Goal: Download file/media

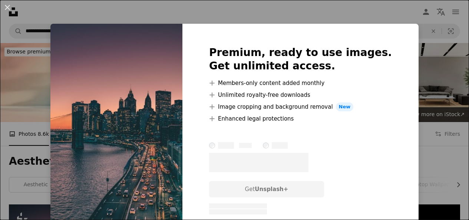
scroll to position [197, 0]
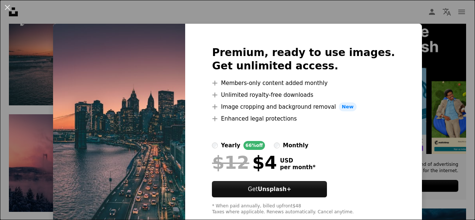
click at [142, 105] on img at bounding box center [119, 131] width 132 height 214
click at [421, 12] on div "An X shape Premium, ready to use images. Get unlimited access. A plus sign Memb…" at bounding box center [237, 110] width 475 height 220
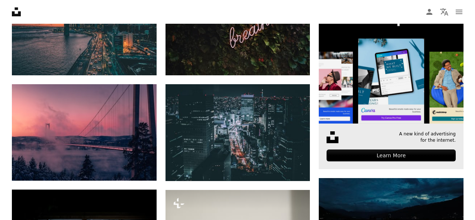
scroll to position [226, 0]
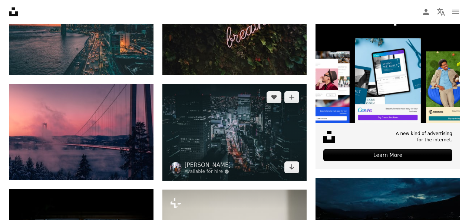
click at [255, 133] on img at bounding box center [234, 132] width 145 height 96
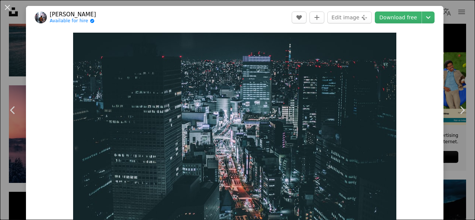
click at [255, 133] on img "Zoom in on this image" at bounding box center [234, 140] width 323 height 215
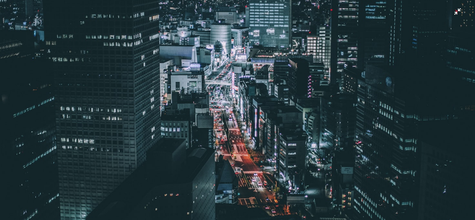
scroll to position [74, 0]
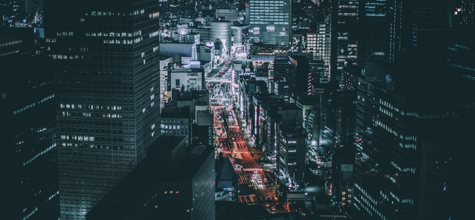
click at [452, 11] on img "Zoom out on this image" at bounding box center [237, 84] width 475 height 317
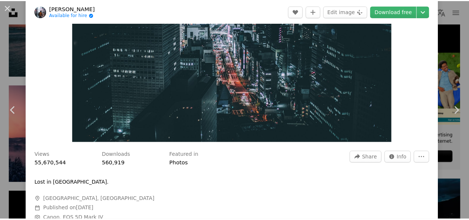
scroll to position [132, 0]
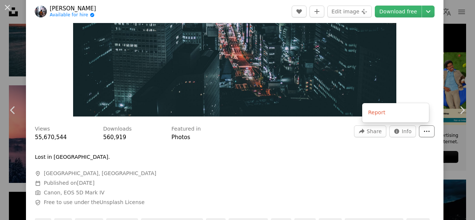
click at [423, 130] on icon "More Actions" at bounding box center [426, 131] width 7 height 7
drag, startPoint x: 410, startPoint y: 82, endPoint x: 401, endPoint y: 54, distance: 29.3
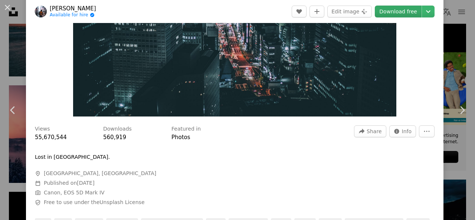
click at [392, 8] on link "Download free" at bounding box center [397, 12] width 47 height 12
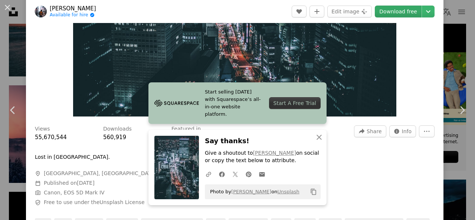
click at [392, 8] on link "Download free" at bounding box center [397, 12] width 47 height 12
click at [318, 136] on icon "An X shape" at bounding box center [318, 137] width 9 height 9
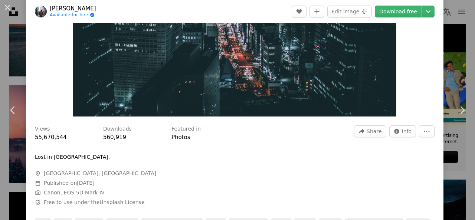
click at [458, 62] on div "An X shape Chevron left Chevron right [PERSON_NAME] Available for hire A checkm…" at bounding box center [237, 110] width 475 height 220
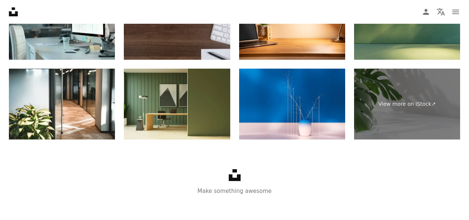
scroll to position [1128, 0]
